Goal: Find specific page/section: Find specific page/section

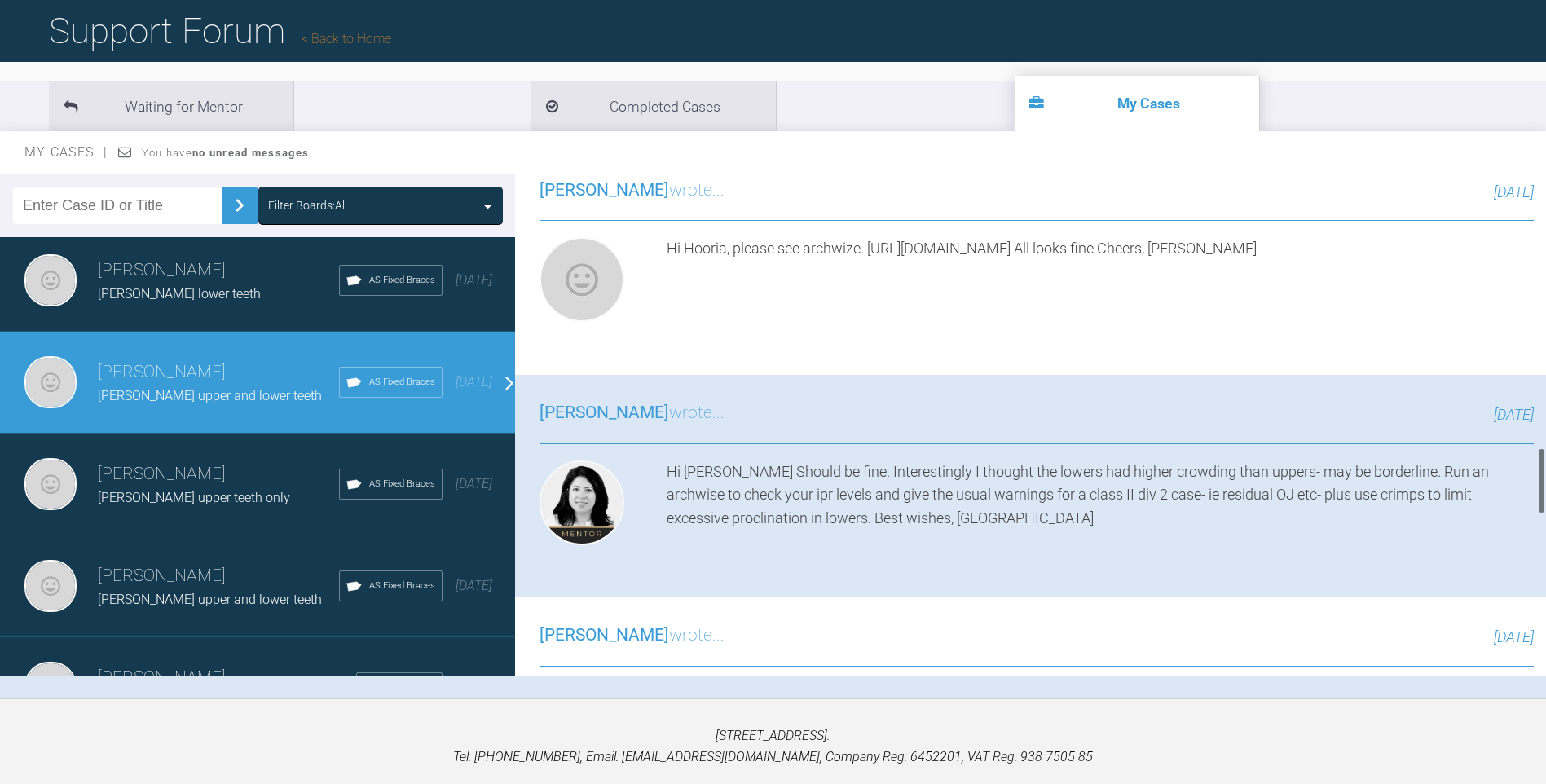
scroll to position [3247, 0]
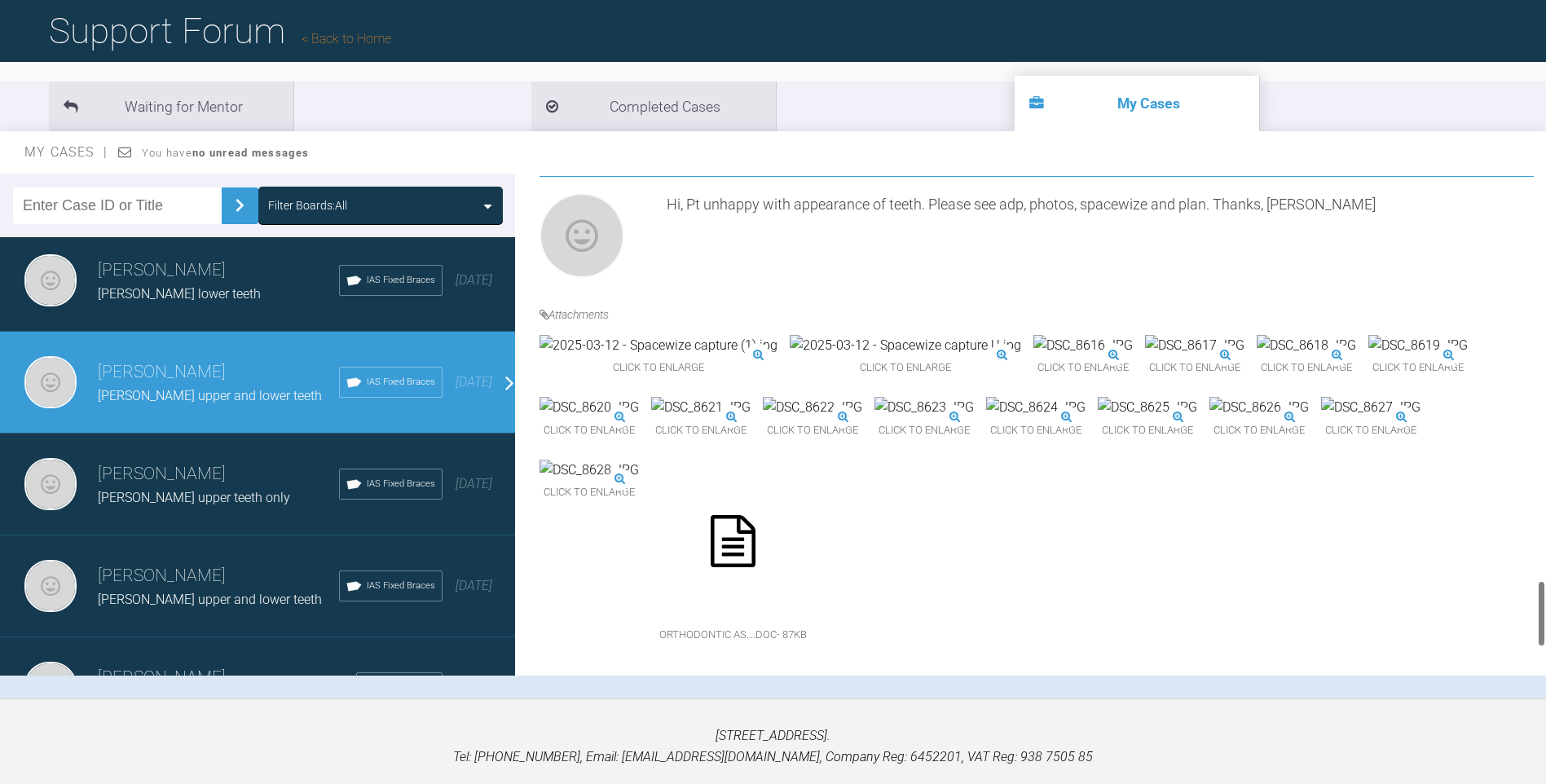
drag, startPoint x: 1543, startPoint y: 311, endPoint x: 1542, endPoint y: 604, distance: 293.0
click at [1542, 604] on div at bounding box center [1542, 613] width 6 height 66
click at [974, 398] on img at bounding box center [924, 408] width 99 height 22
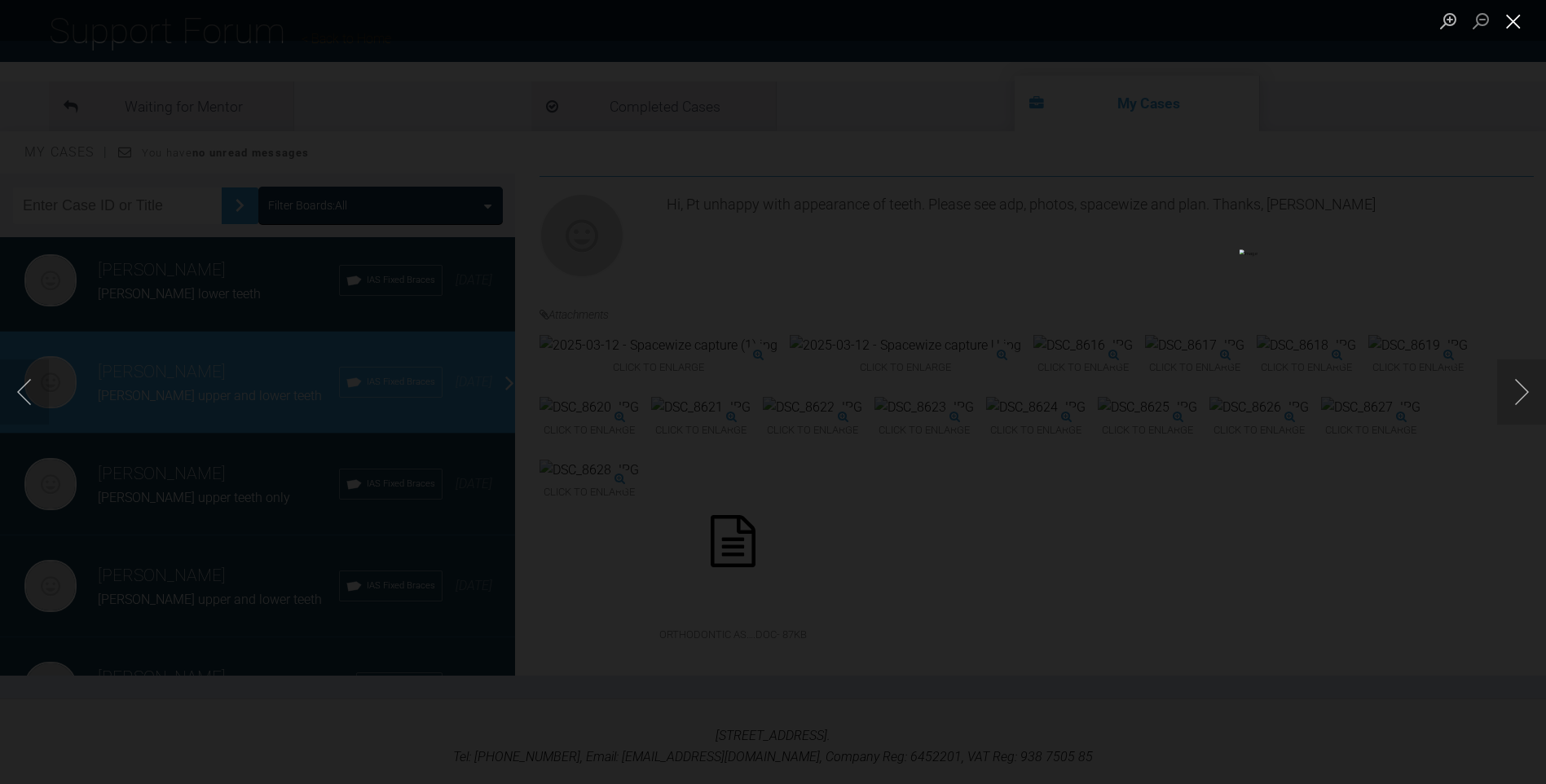
click at [1513, 23] on button "Close lightbox" at bounding box center [1514, 21] width 33 height 28
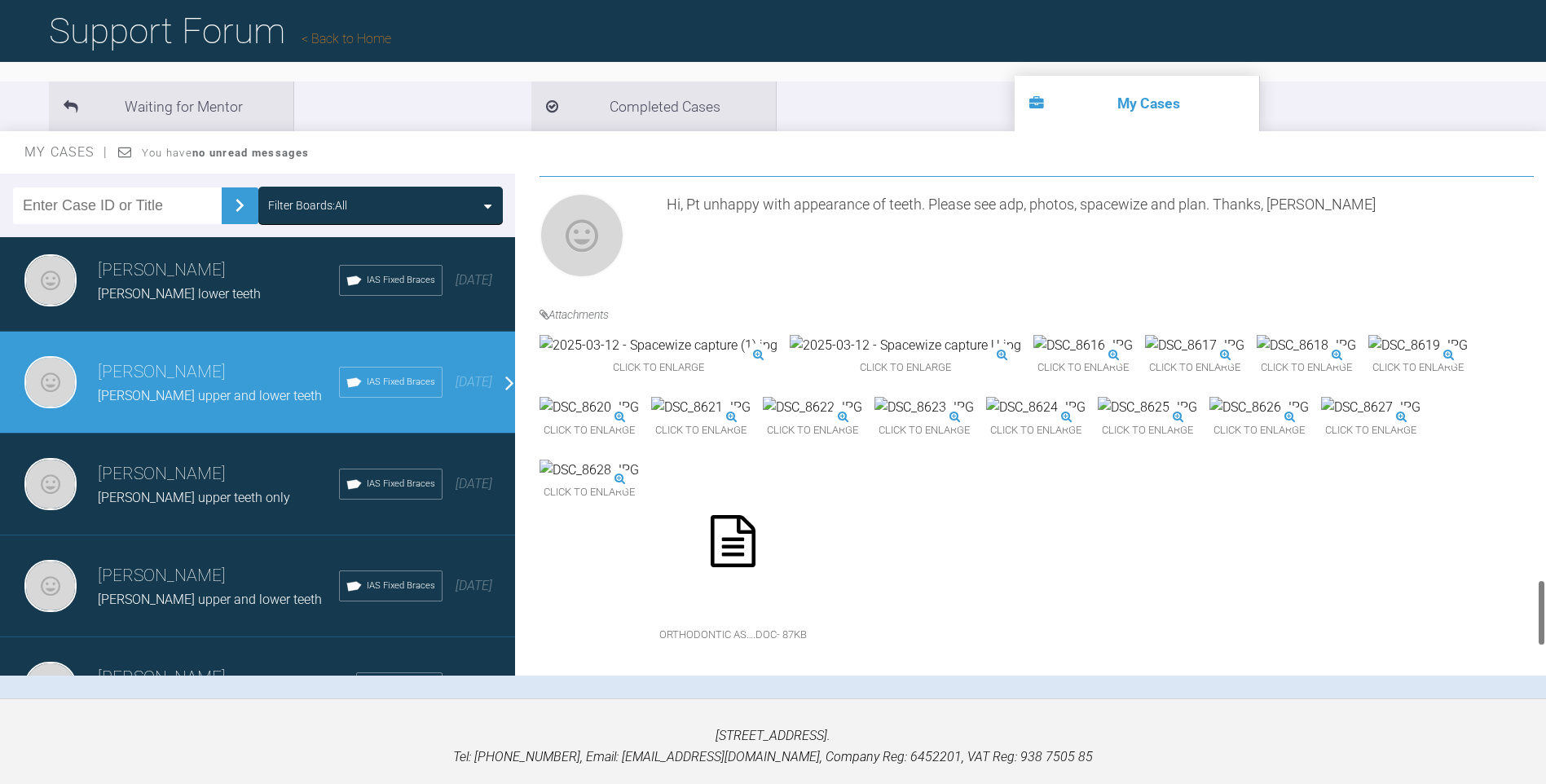
click at [986, 418] on img at bounding box center [1036, 408] width 99 height 22
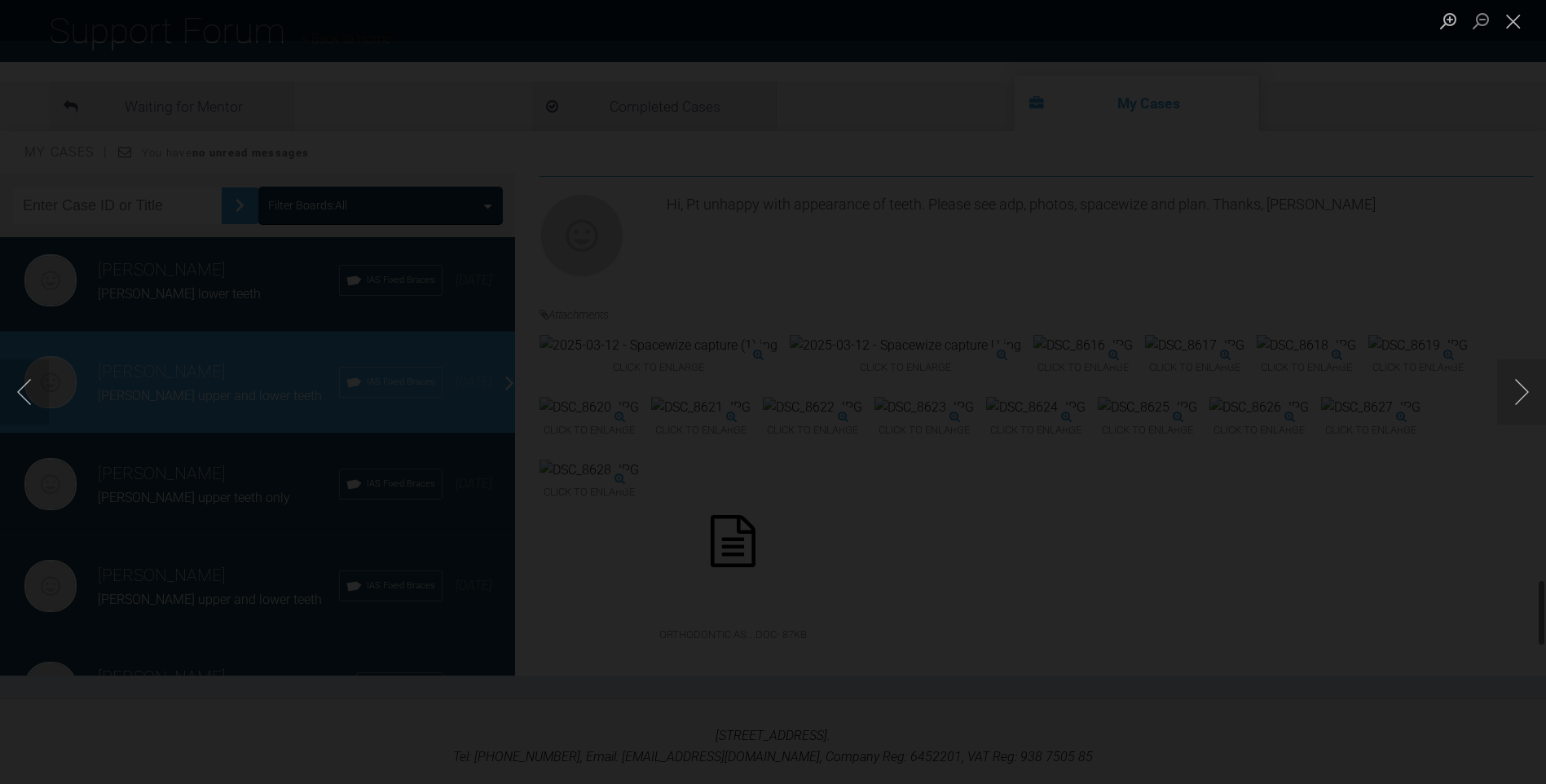
click at [638, 468] on img "Lightbox" at bounding box center [73, 199] width 1129 height 572
click at [1517, 16] on button "Close lightbox" at bounding box center [1514, 21] width 33 height 28
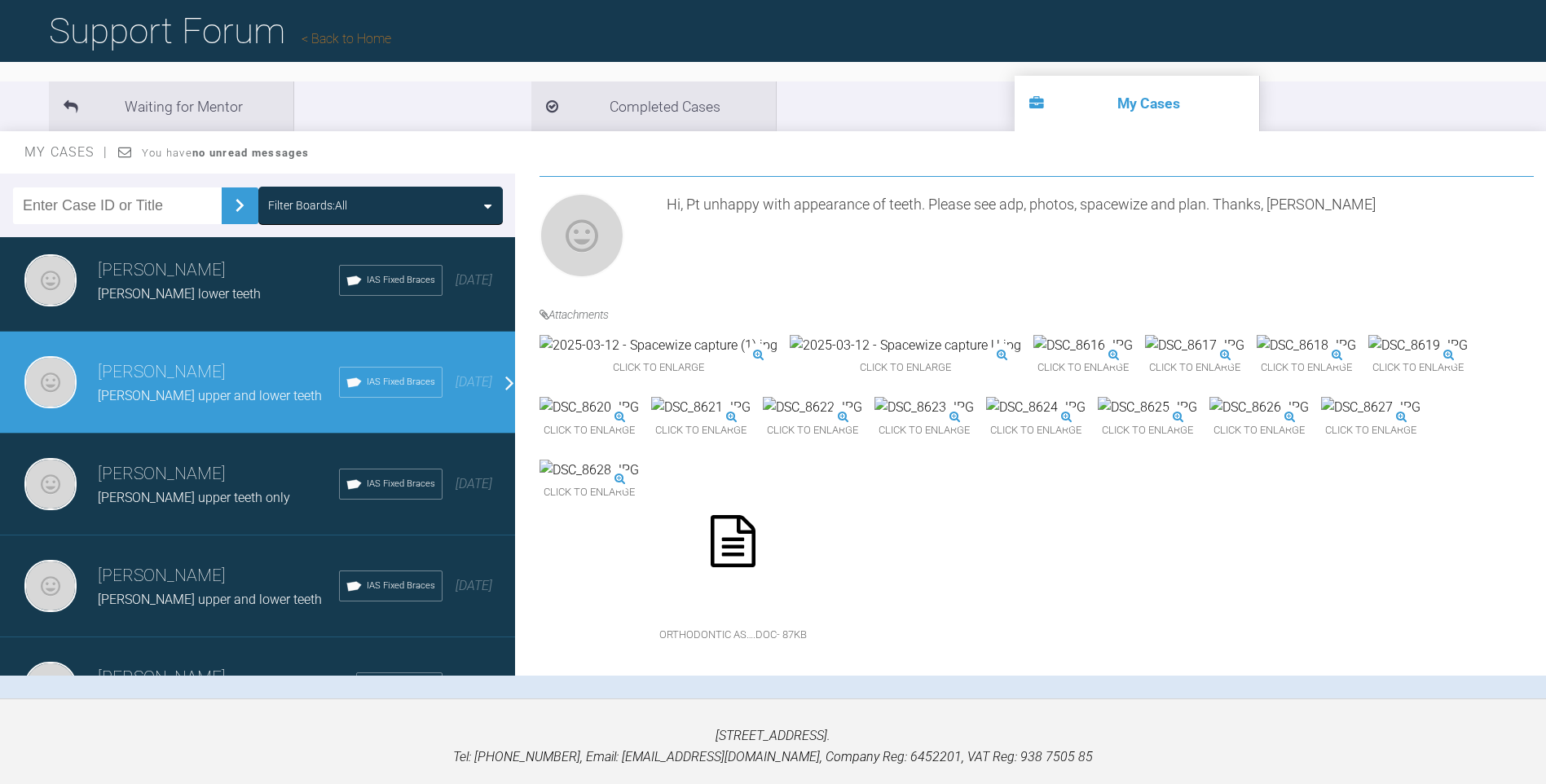
click at [974, 418] on img at bounding box center [924, 408] width 99 height 22
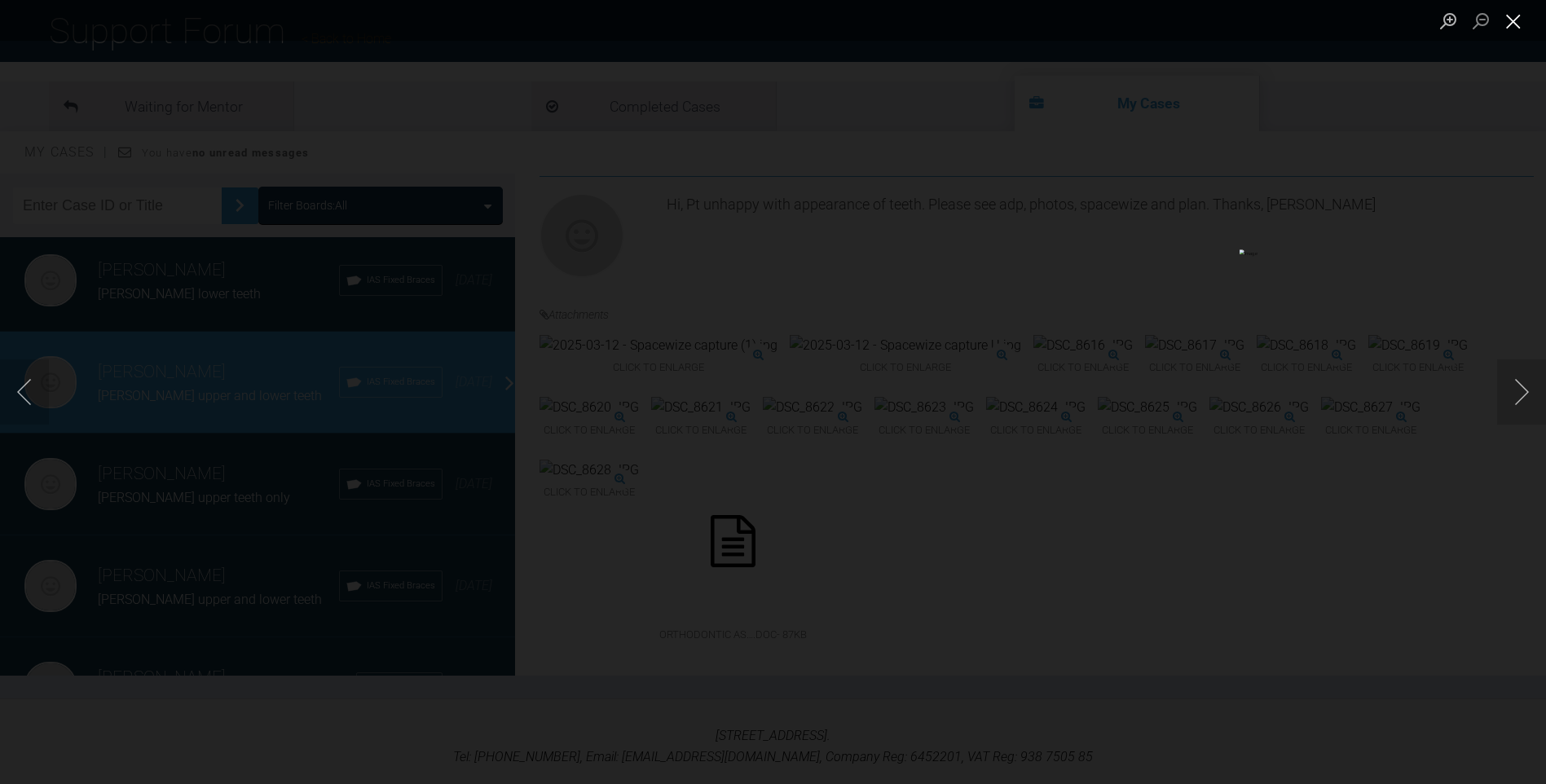
click at [1505, 16] on button "Close lightbox" at bounding box center [1514, 21] width 33 height 28
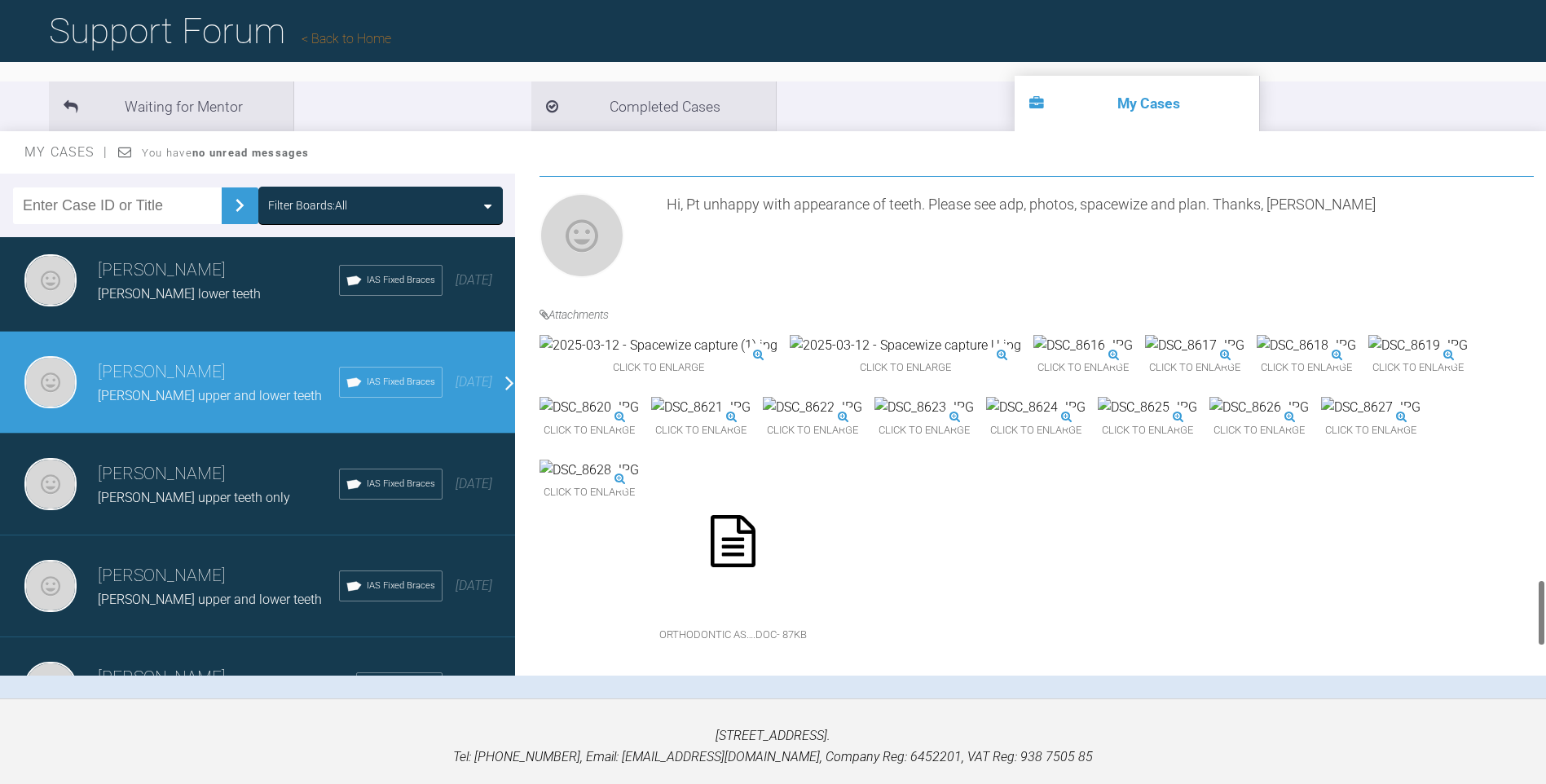
click at [986, 418] on img at bounding box center [1036, 408] width 99 height 22
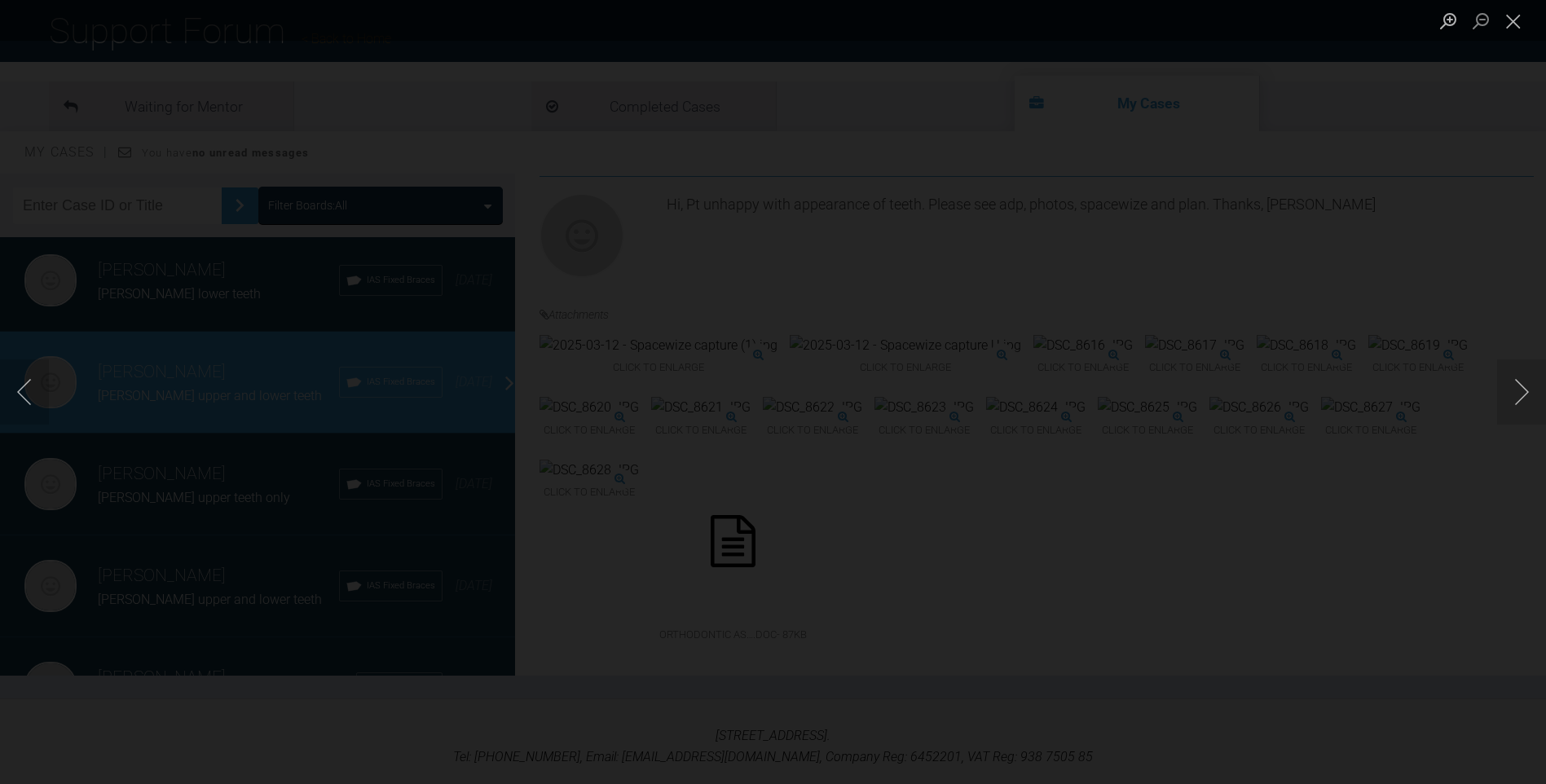
click at [1518, 17] on button "Close lightbox" at bounding box center [1514, 21] width 33 height 28
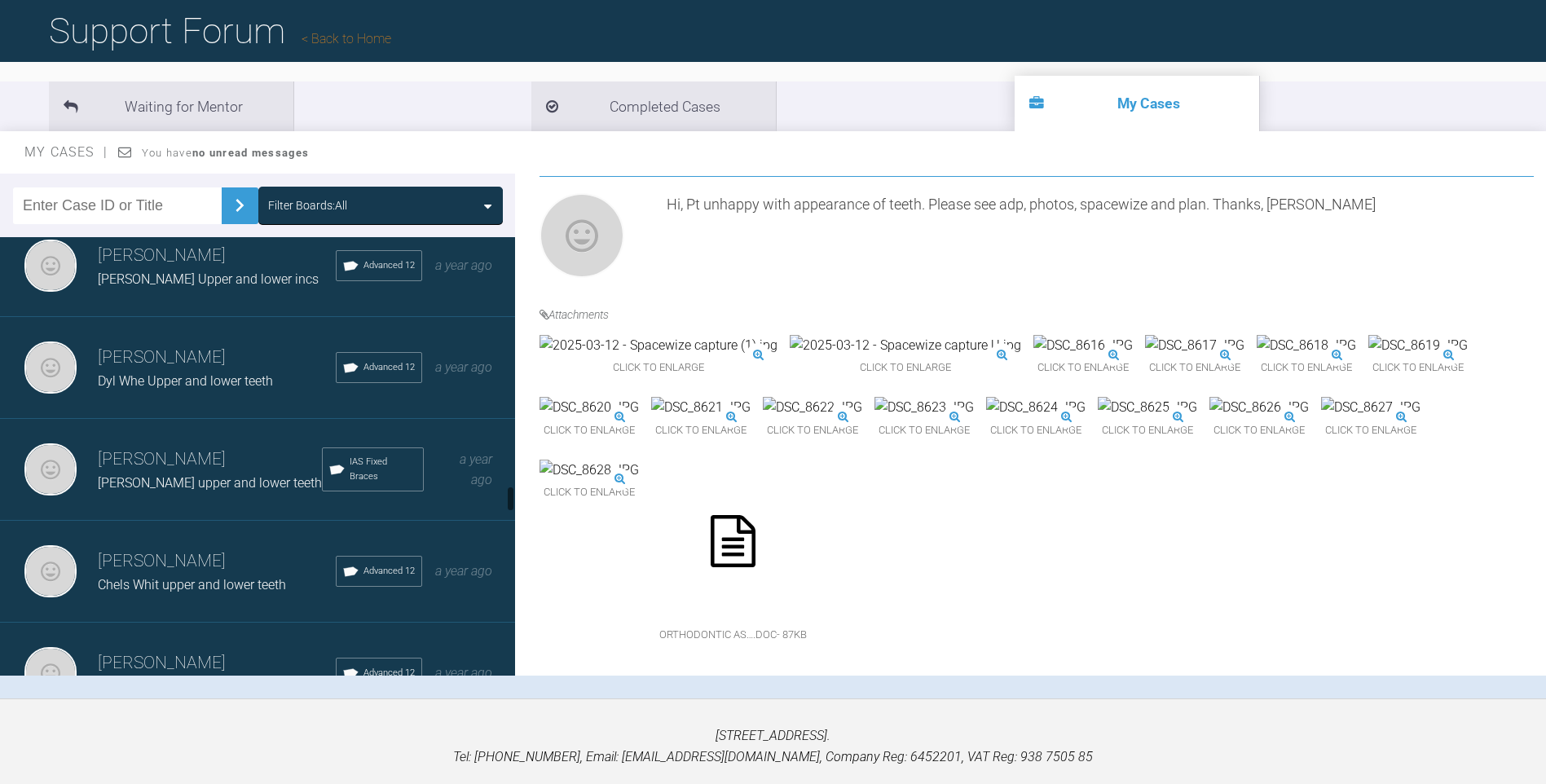
drag, startPoint x: 510, startPoint y: 309, endPoint x: 526, endPoint y: 490, distance: 181.7
click at [529, 492] on div "Filter Boards: All [PERSON_NAME] [PERSON_NAME] upper and ? lower Advanced 12 [D…" at bounding box center [773, 436] width 1546 height 525
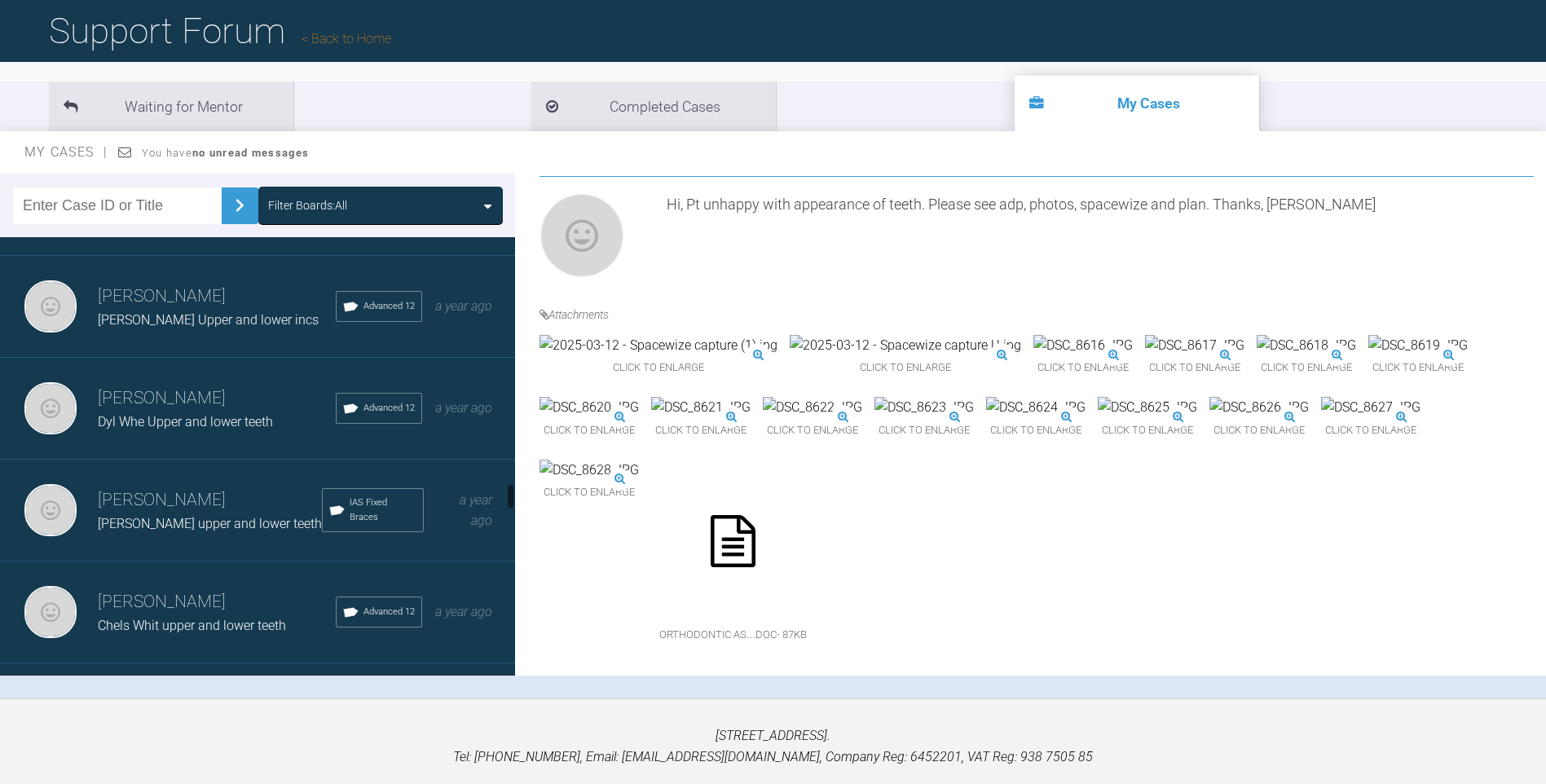
click at [240, 384] on h3 "[PERSON_NAME]" at bounding box center [217, 398] width 238 height 28
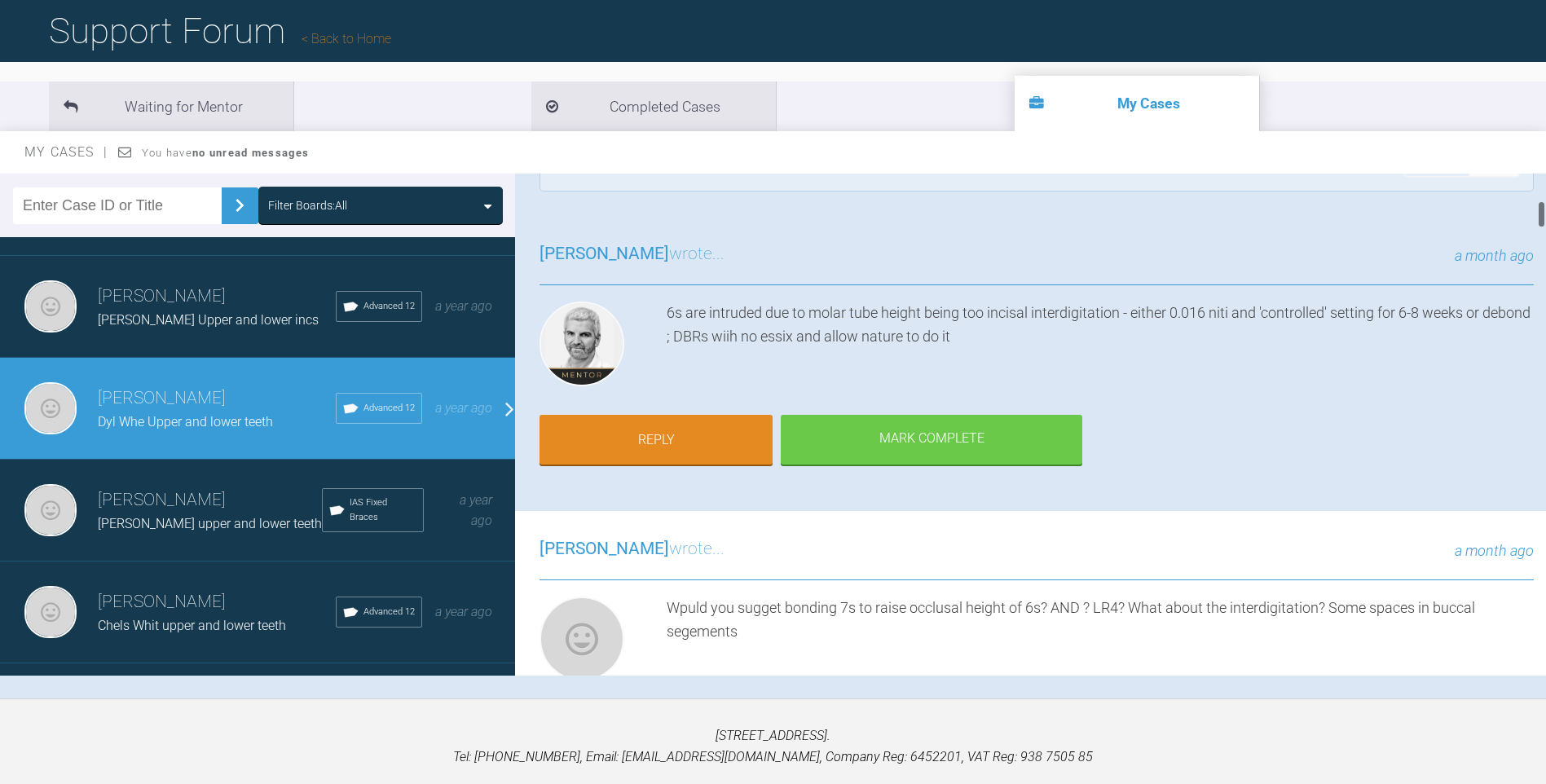
scroll to position [0, 0]
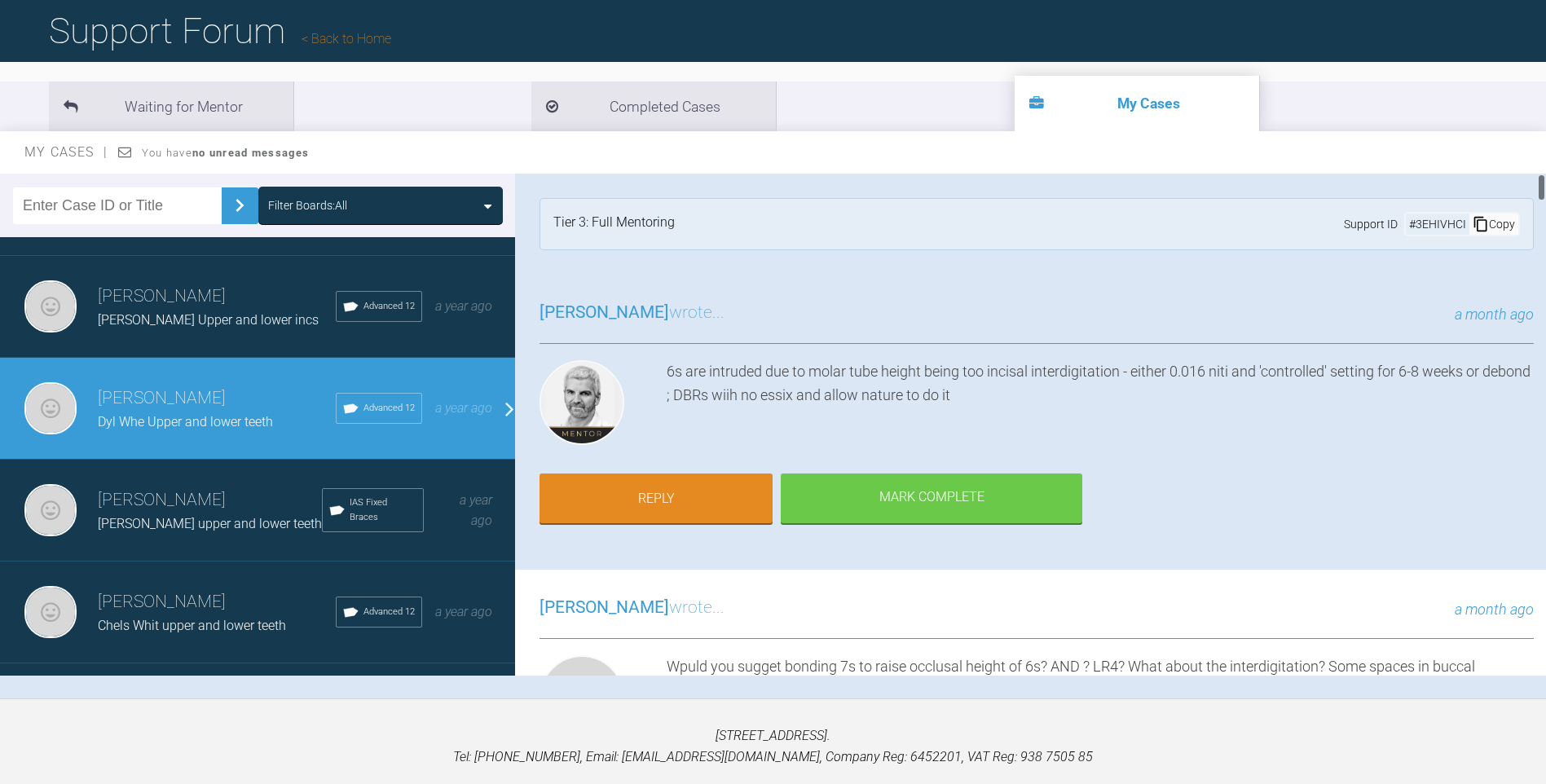
drag, startPoint x: 1540, startPoint y: 406, endPoint x: 1542, endPoint y: 179, distance: 227.0
click at [1542, 179] on div at bounding box center [1542, 187] width 6 height 28
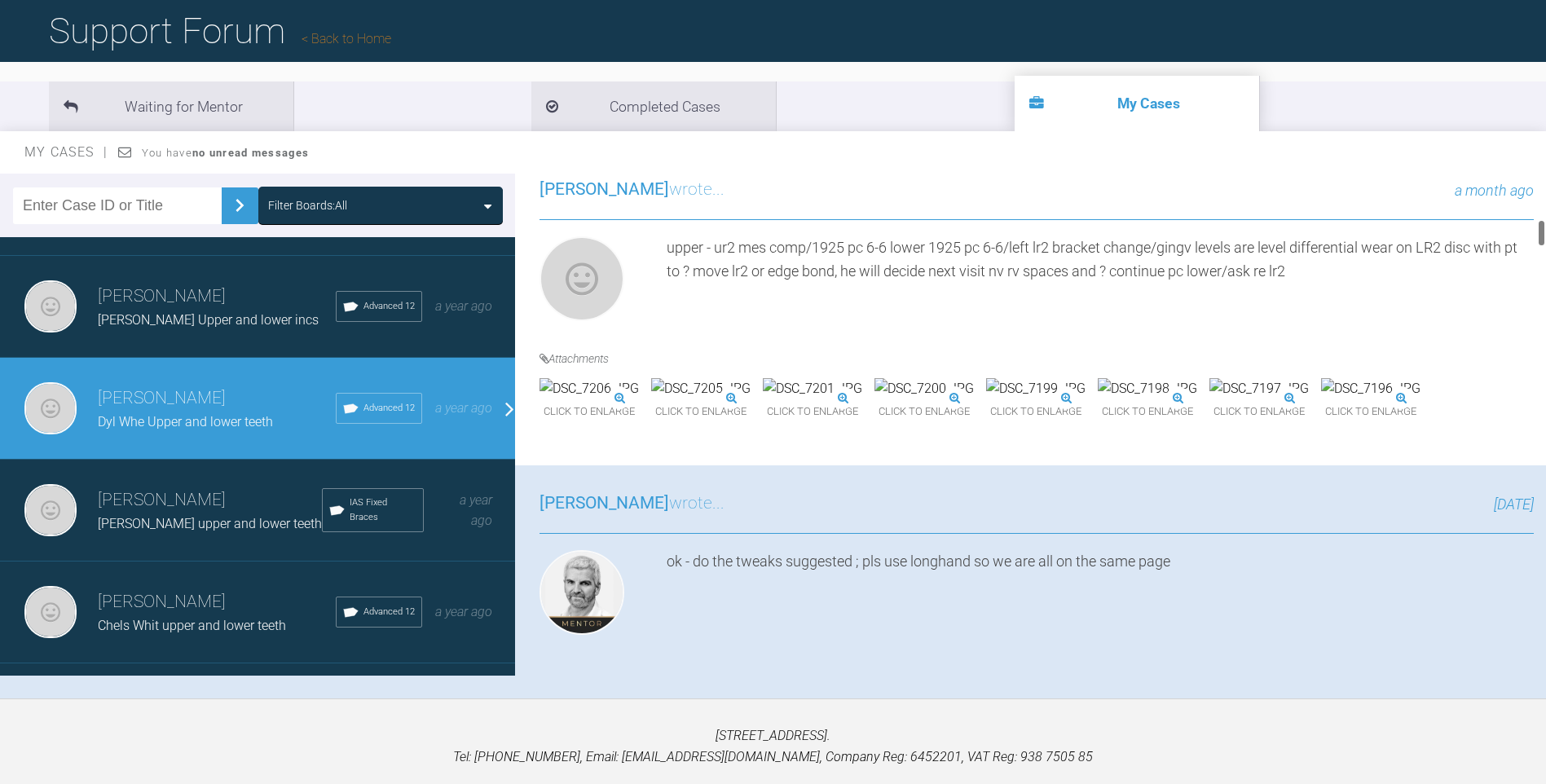
scroll to position [922, 0]
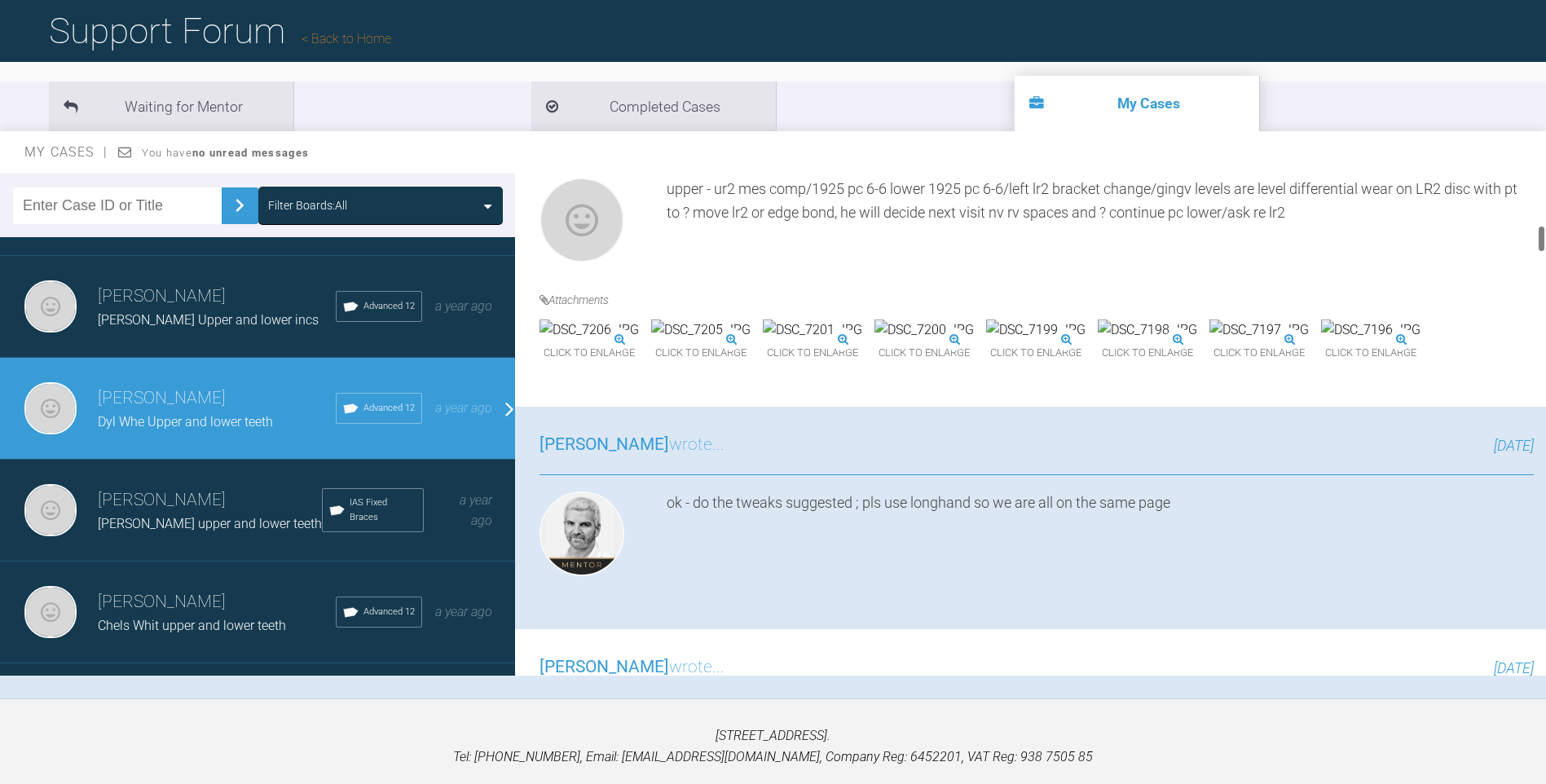
drag, startPoint x: 1543, startPoint y: 186, endPoint x: 1542, endPoint y: 237, distance: 51.0
click at [1542, 237] on div at bounding box center [1542, 238] width 6 height 28
click at [639, 340] on img at bounding box center [589, 330] width 99 height 22
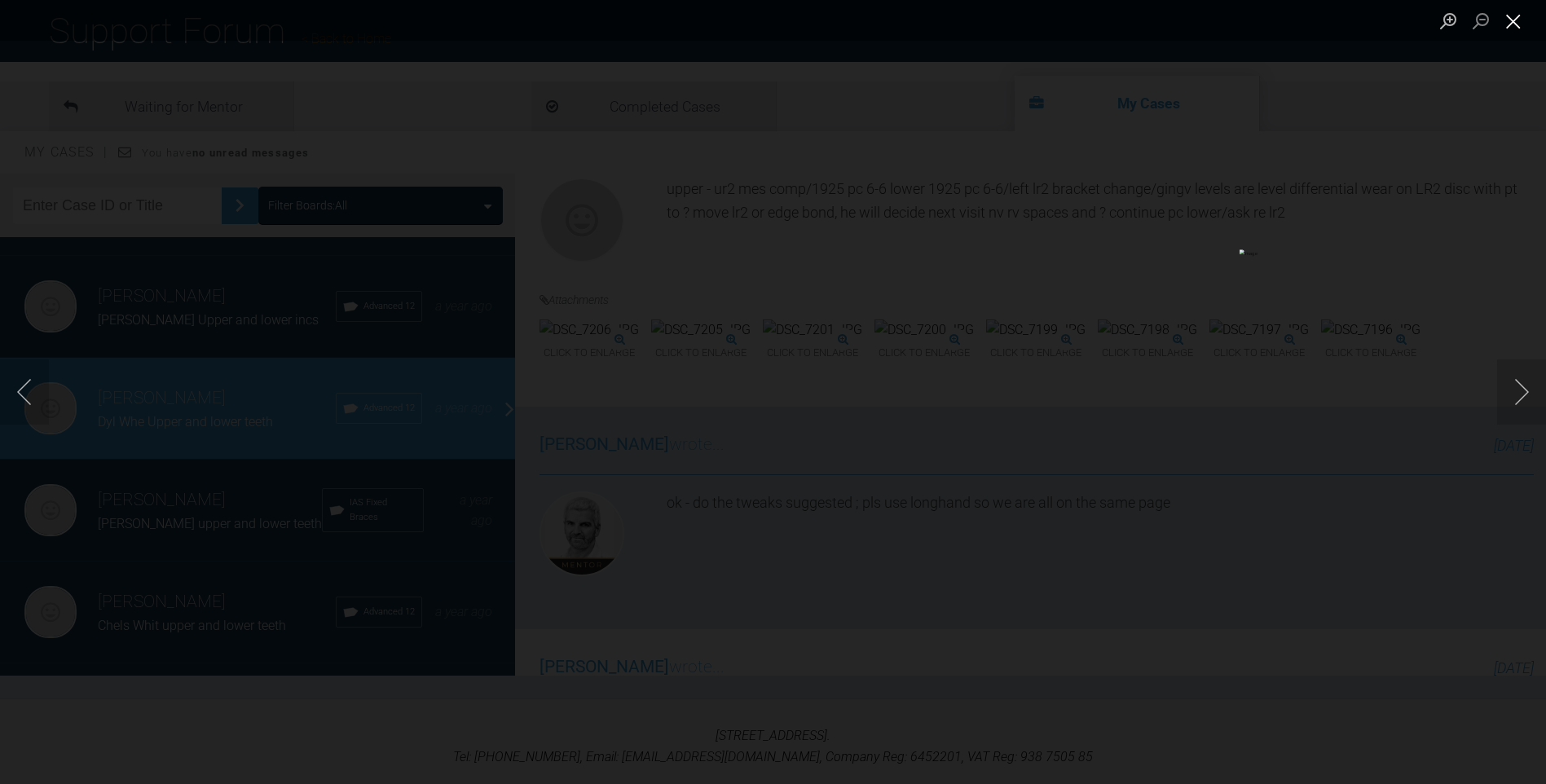
click at [1517, 16] on button "Close lightbox" at bounding box center [1514, 21] width 33 height 28
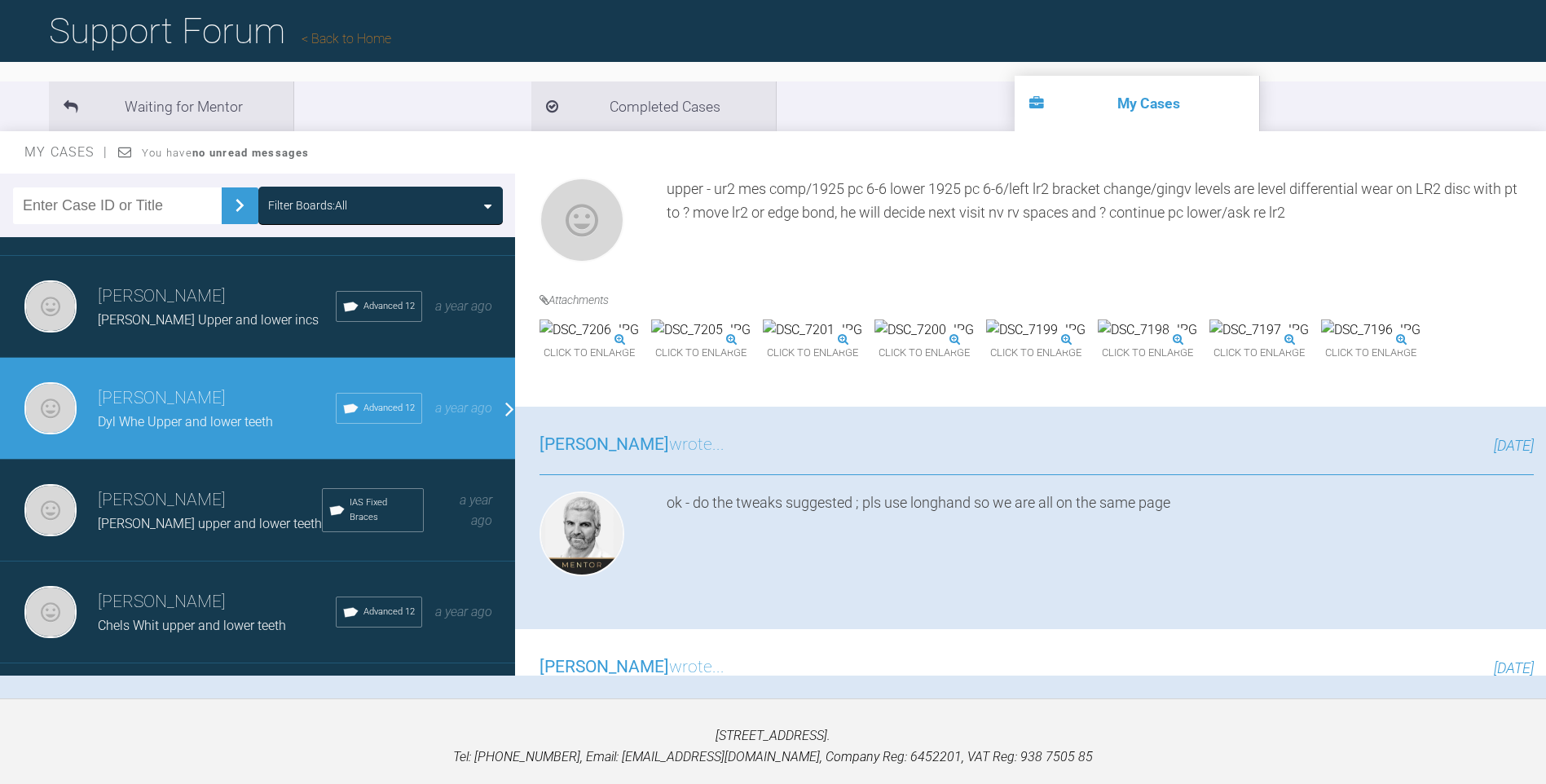
click at [1321, 340] on img at bounding box center [1371, 330] width 99 height 22
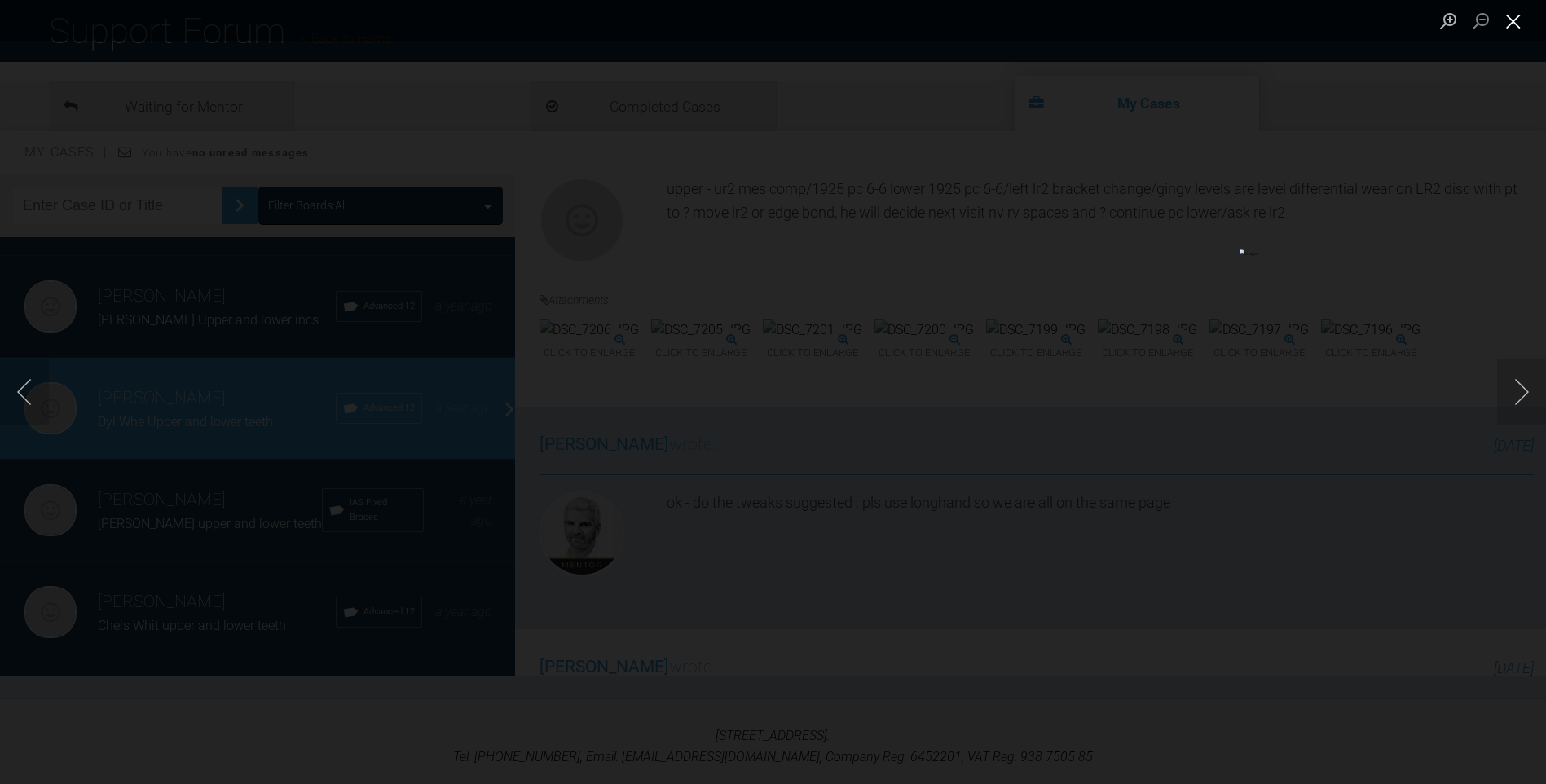
click at [1509, 23] on button "Close lightbox" at bounding box center [1514, 21] width 33 height 28
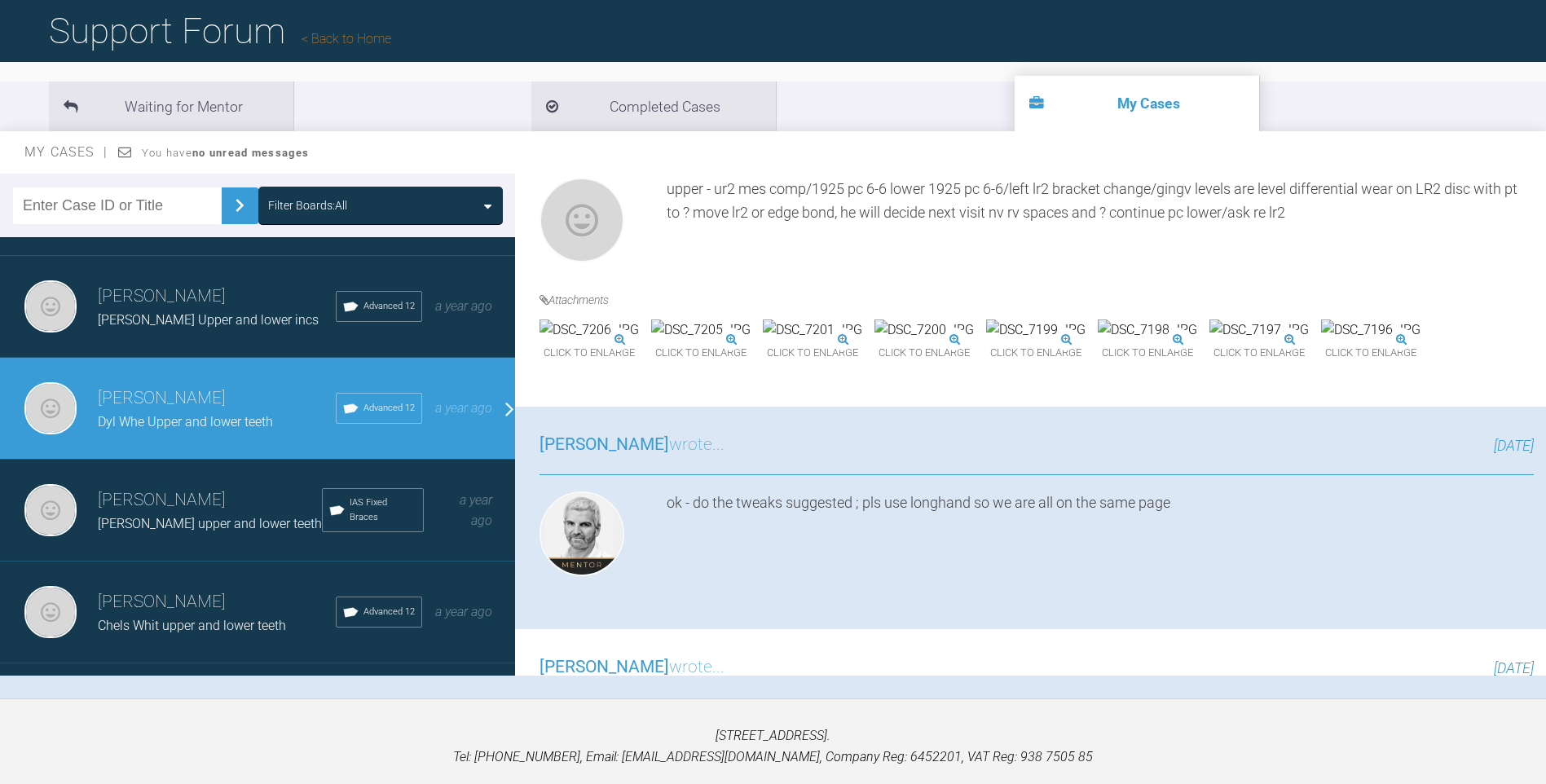
click at [1209, 340] on img at bounding box center [1258, 330] width 99 height 22
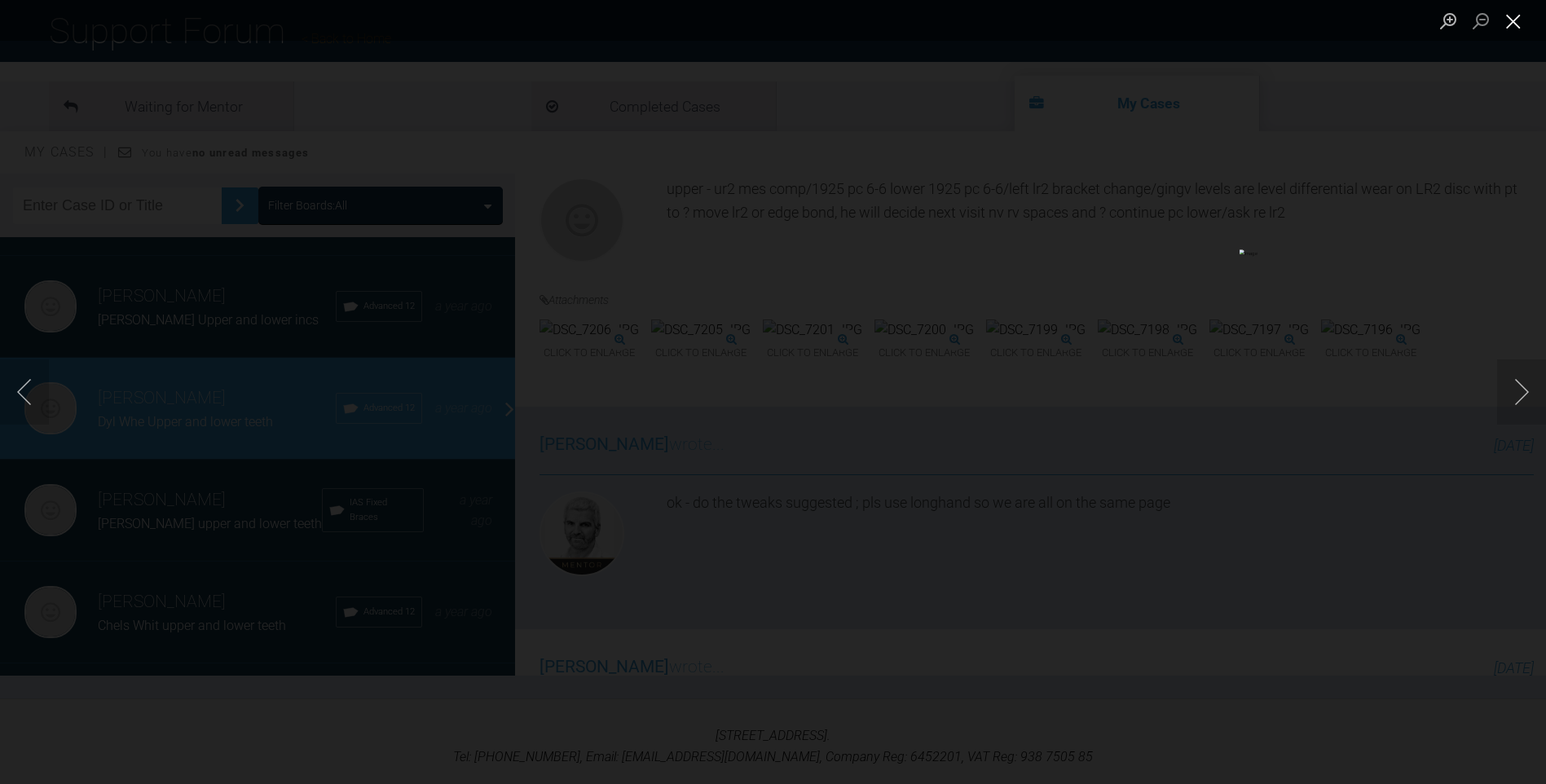
click at [1517, 23] on button "Close lightbox" at bounding box center [1514, 21] width 33 height 28
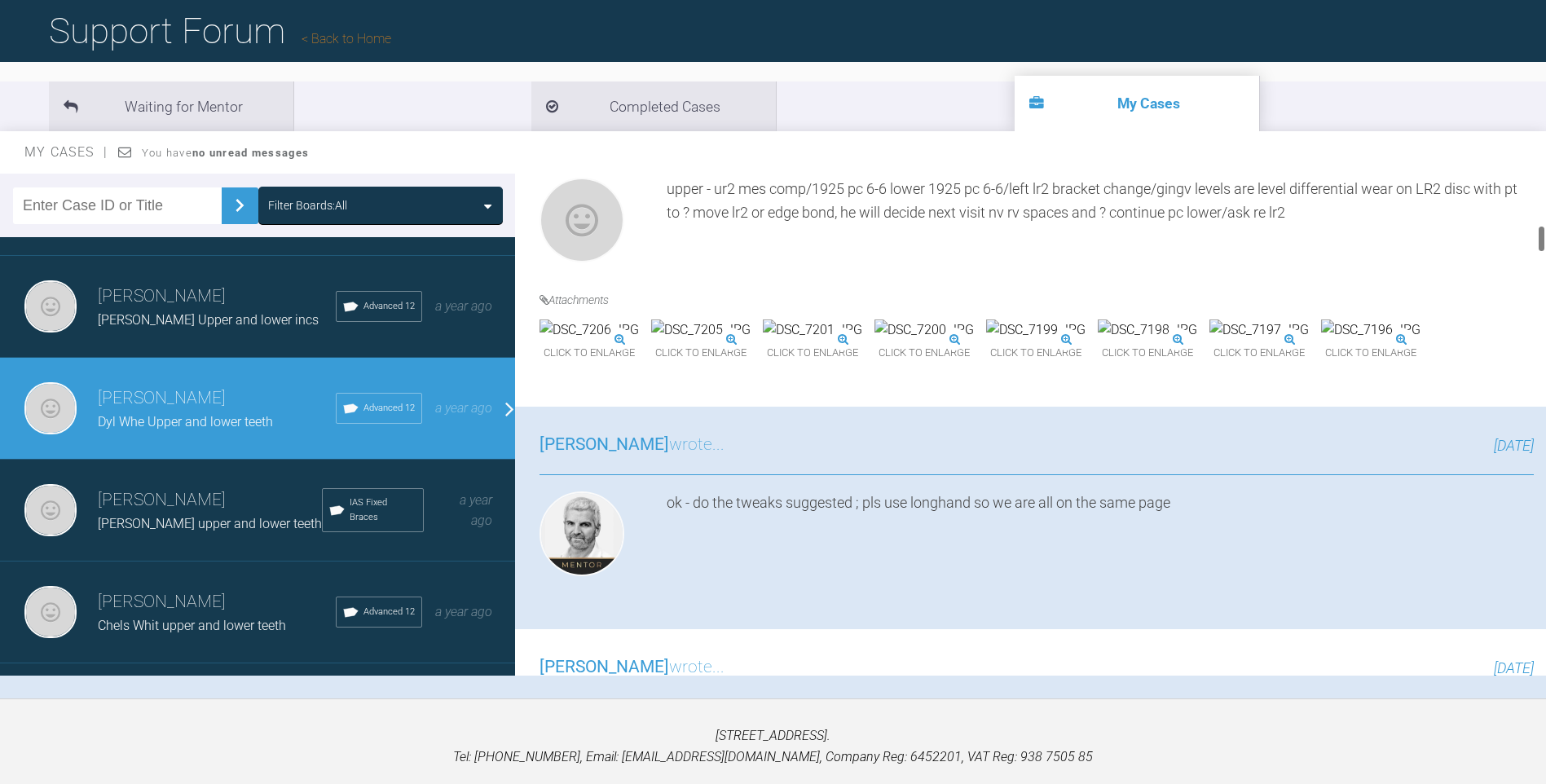
click at [1542, 242] on div at bounding box center [1542, 238] width 6 height 28
click at [751, 340] on img at bounding box center [700, 330] width 99 height 22
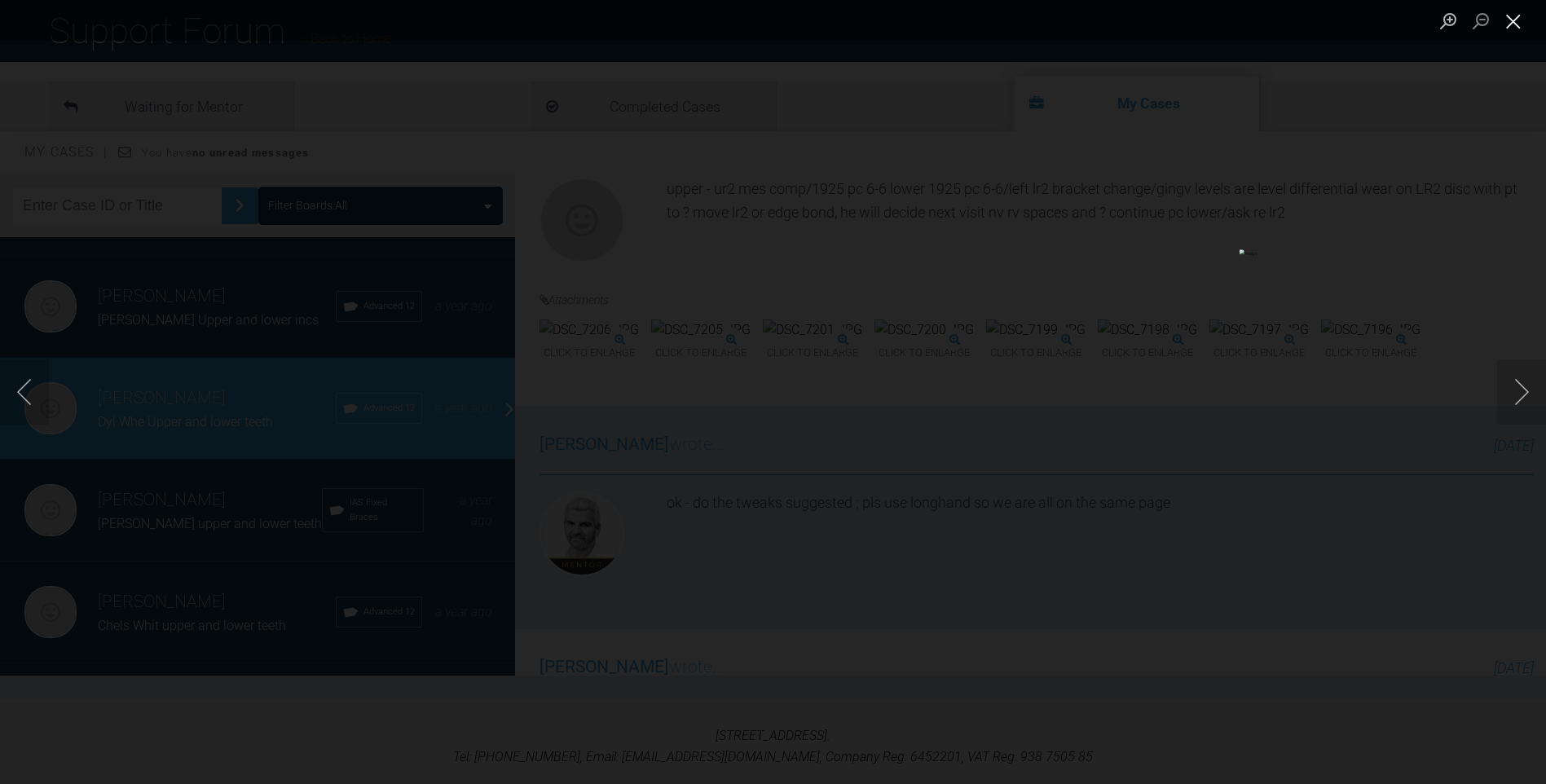
click at [1514, 22] on button "Close lightbox" at bounding box center [1514, 21] width 33 height 28
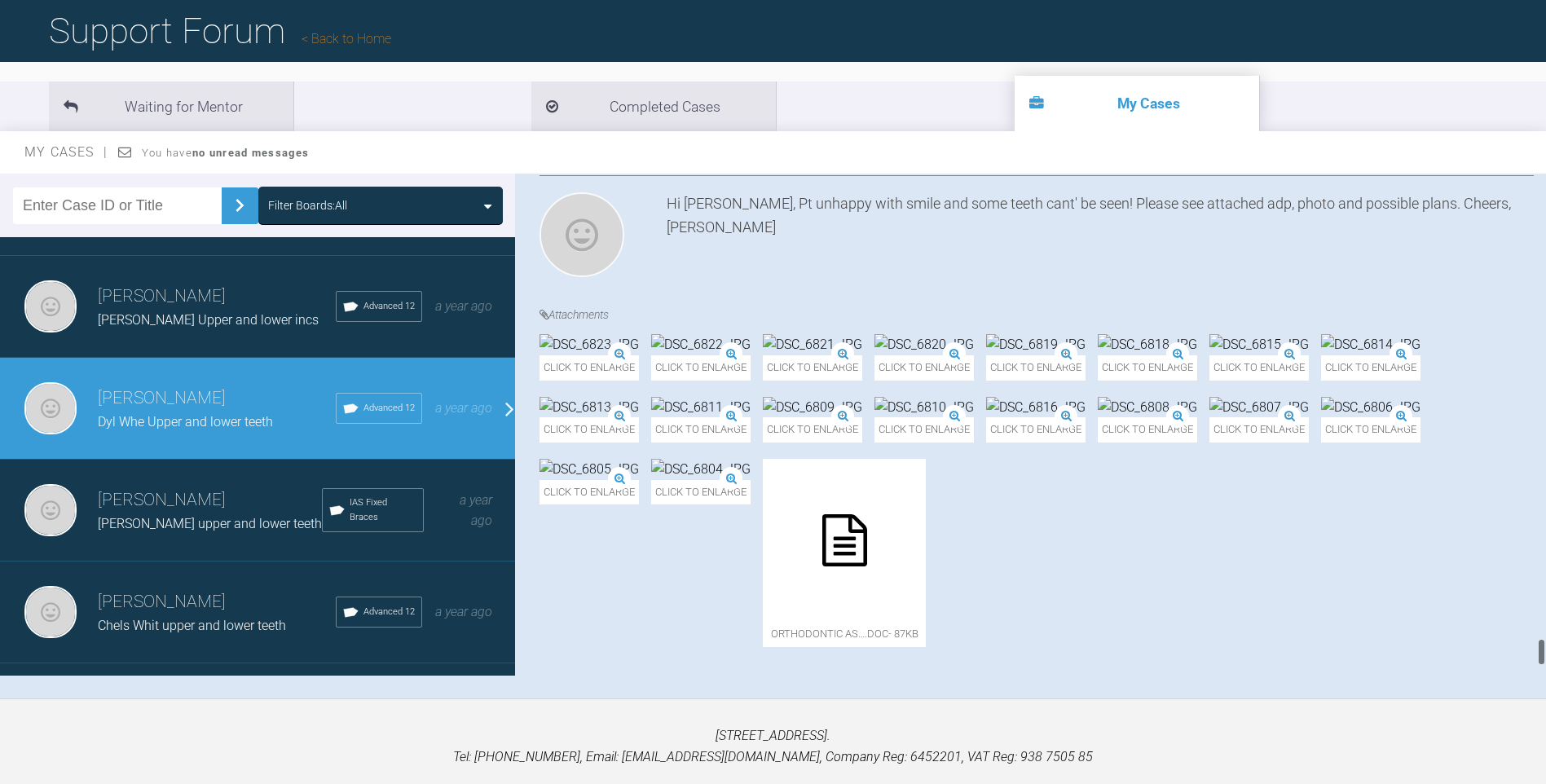
scroll to position [8346, 0]
drag, startPoint x: 1542, startPoint y: 233, endPoint x: 1556, endPoint y: 646, distance: 413.2
click at [1545, 646] on html "My Cases Logout Browse all IAS Services Start New Case 1327 Logout Support Foru…" at bounding box center [773, 361] width 1546 height 953
click at [1209, 355] on img at bounding box center [1258, 345] width 99 height 22
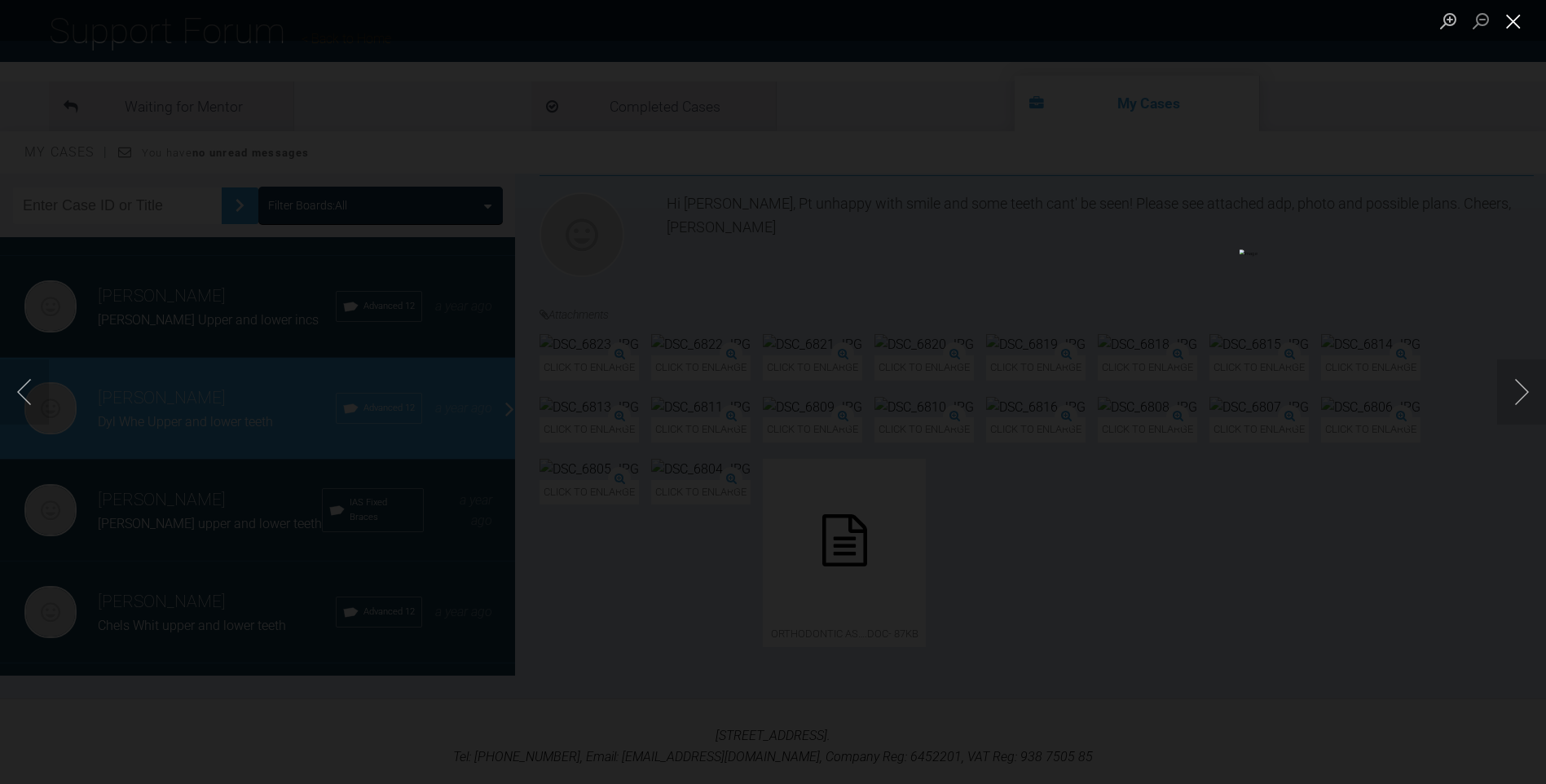
click at [1515, 18] on button "Close lightbox" at bounding box center [1514, 21] width 33 height 28
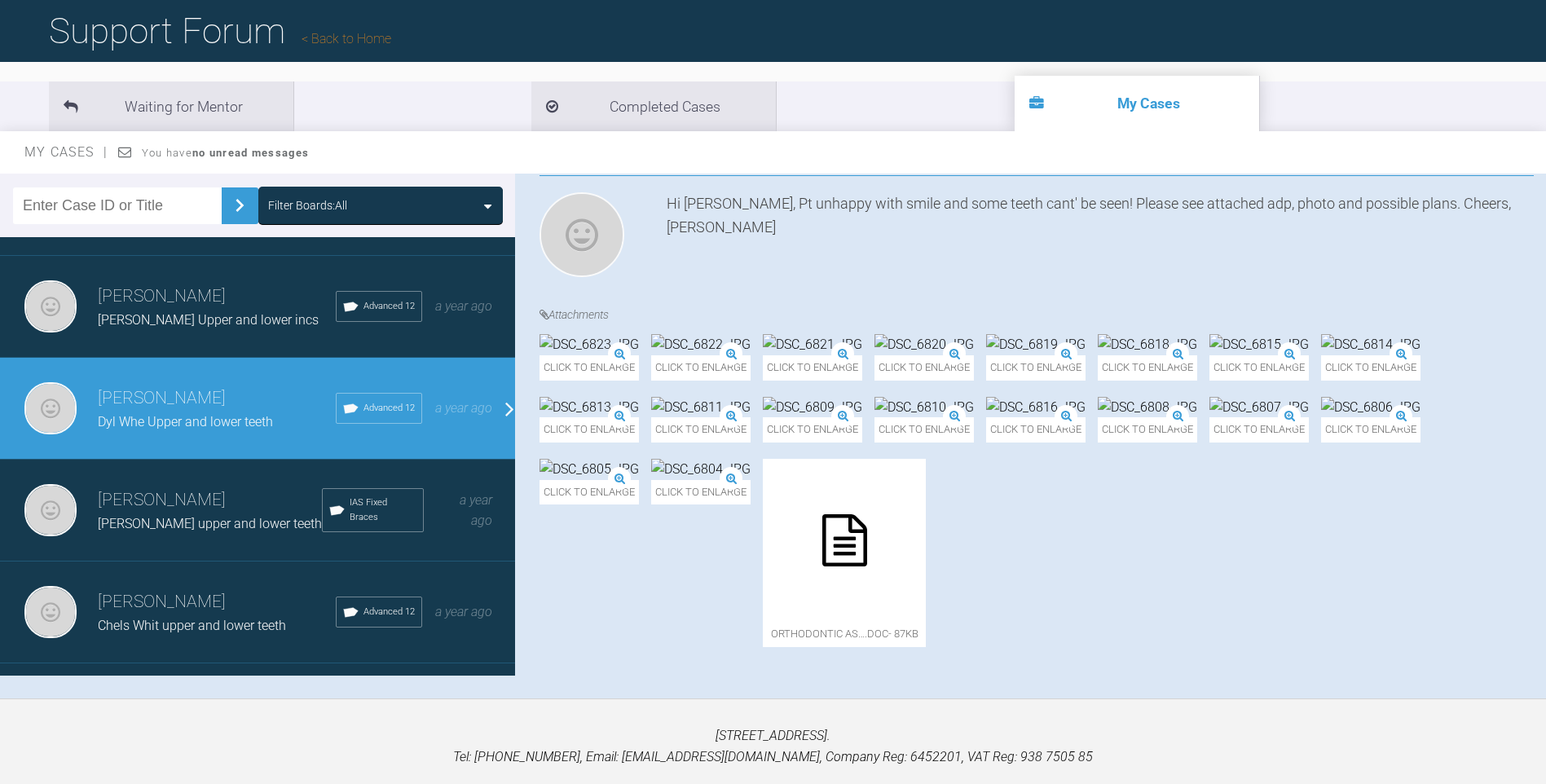
click at [763, 418] on img at bounding box center [812, 408] width 99 height 22
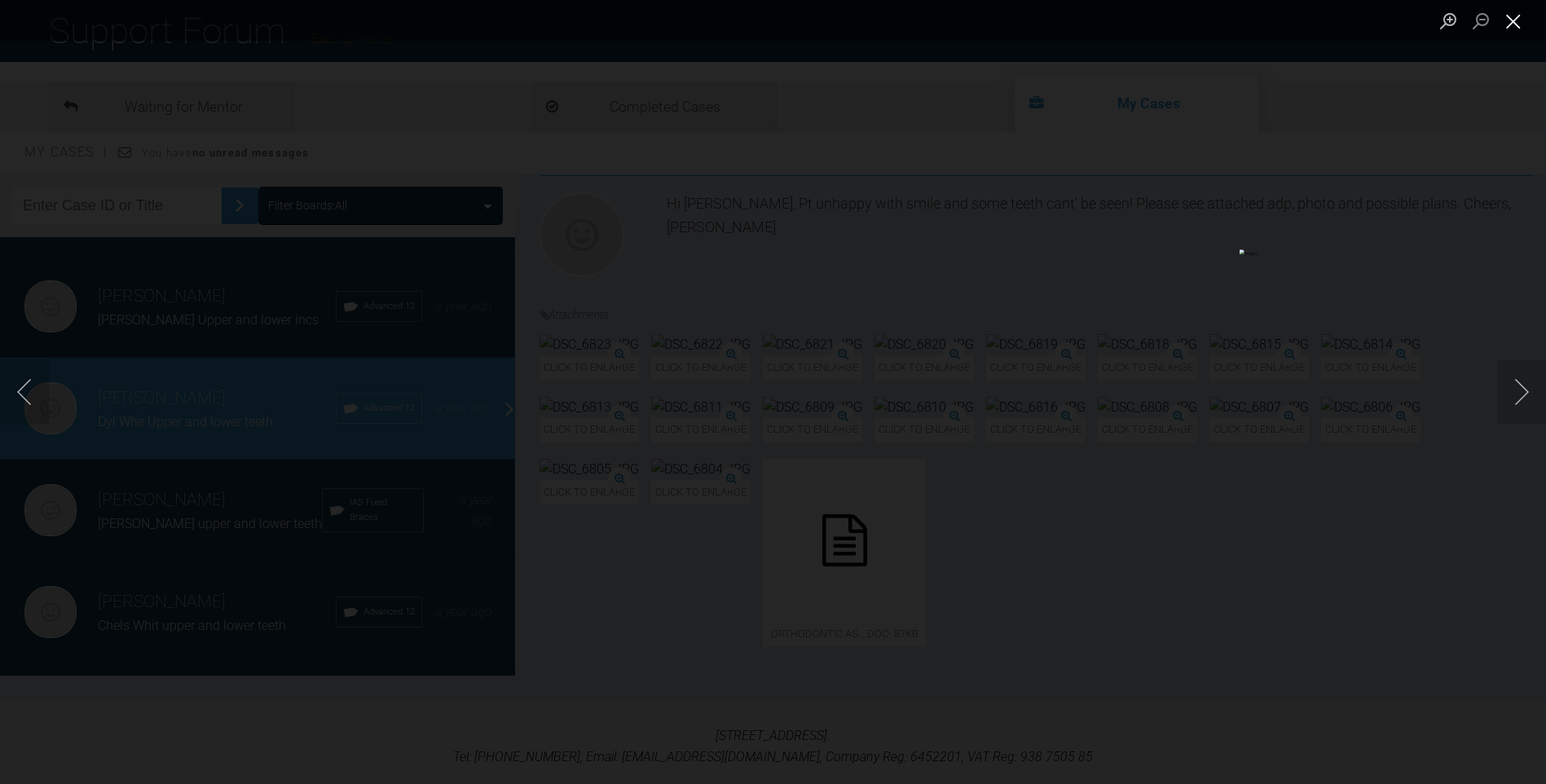
click at [1513, 20] on button "Close lightbox" at bounding box center [1514, 21] width 33 height 28
